Goal: Information Seeking & Learning: Learn about a topic

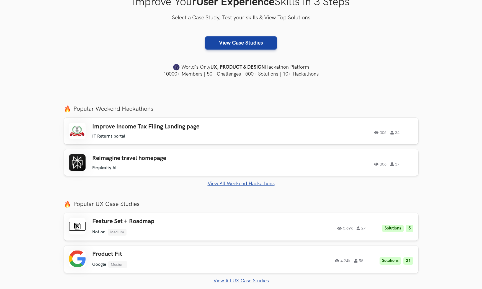
scroll to position [134, 0]
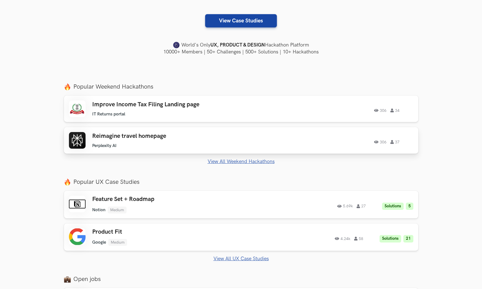
click at [152, 136] on h3 "Reimagine travel homepage" at bounding box center [170, 136] width 157 height 7
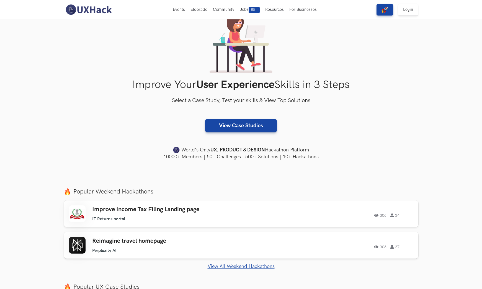
scroll to position [26, 0]
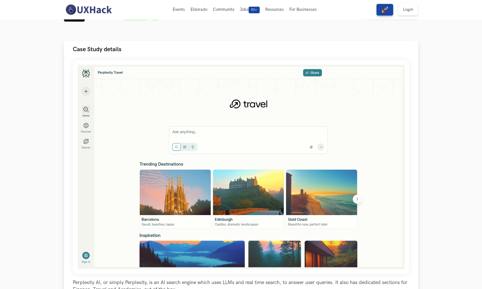
scroll to position [4, 0]
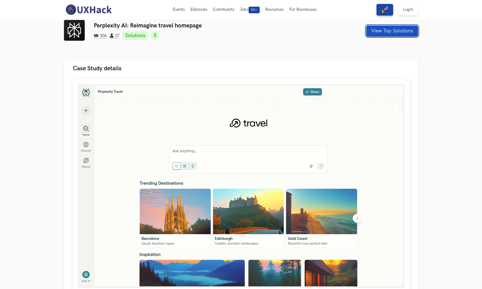
click at [391, 34] on button "View Top Solutions" at bounding box center [392, 30] width 52 height 11
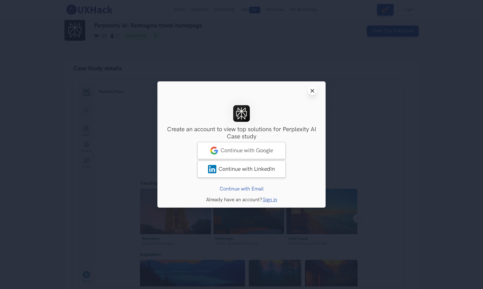
click at [314, 90] on icon "Close modal window" at bounding box center [312, 91] width 4 height 4
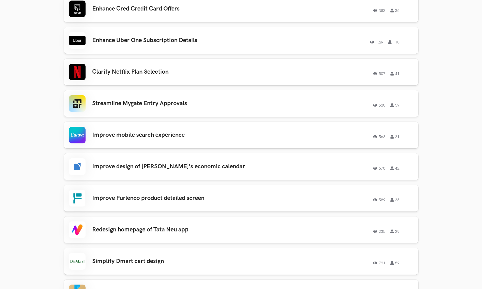
scroll to position [574, 0]
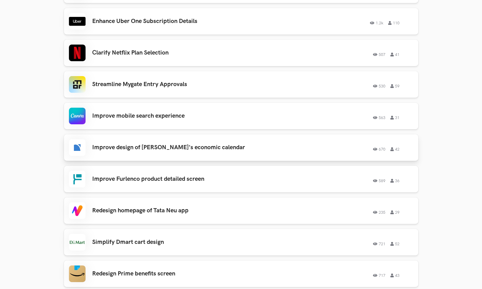
click at [138, 151] on div "Improve design of [PERSON_NAME]'s economic calendar 670 42 670 42" at bounding box center [241, 147] width 344 height 17
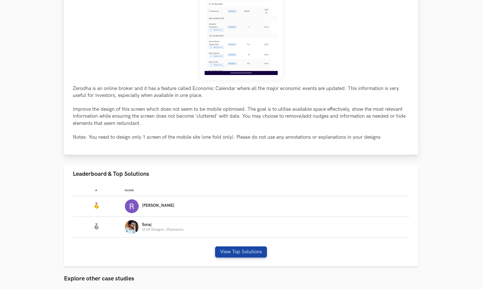
scroll to position [179, 0]
